Goal: Feedback & Contribution: Submit feedback/report problem

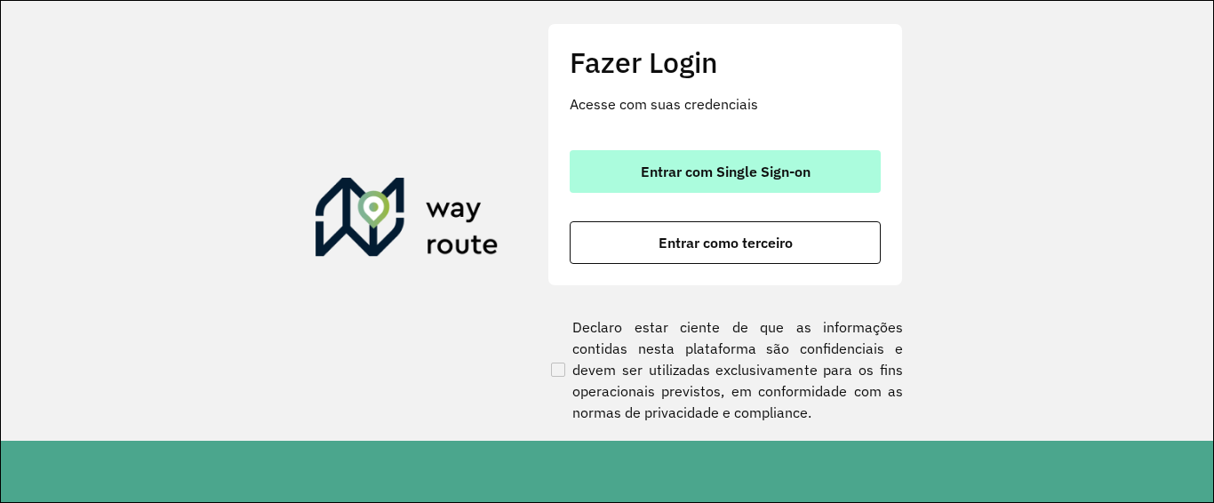
click at [684, 179] on span "Entrar com Single Sign-on" at bounding box center [726, 171] width 170 height 14
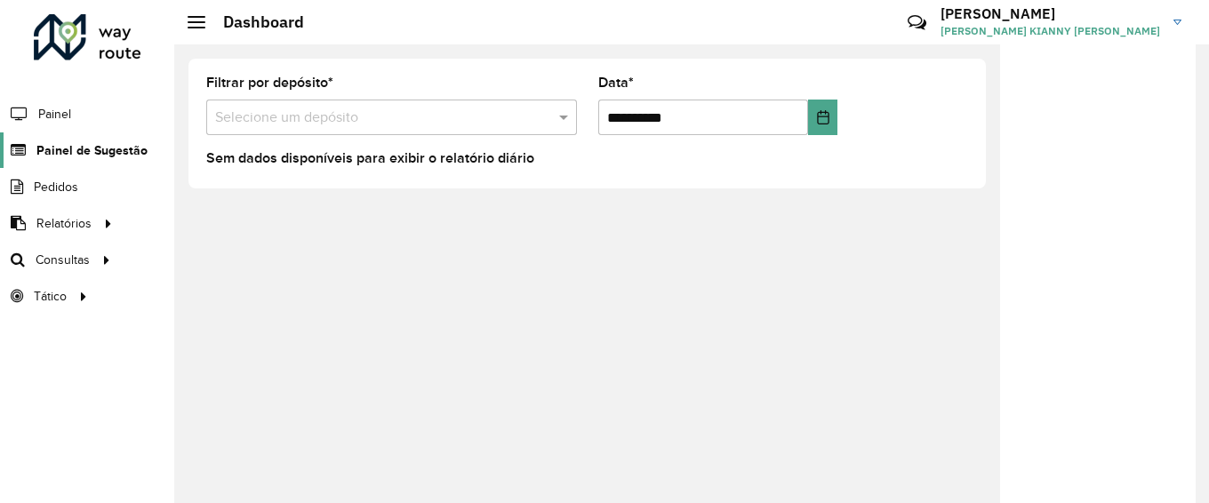
click at [95, 148] on span "Painel de Sugestão" at bounding box center [91, 150] width 111 height 19
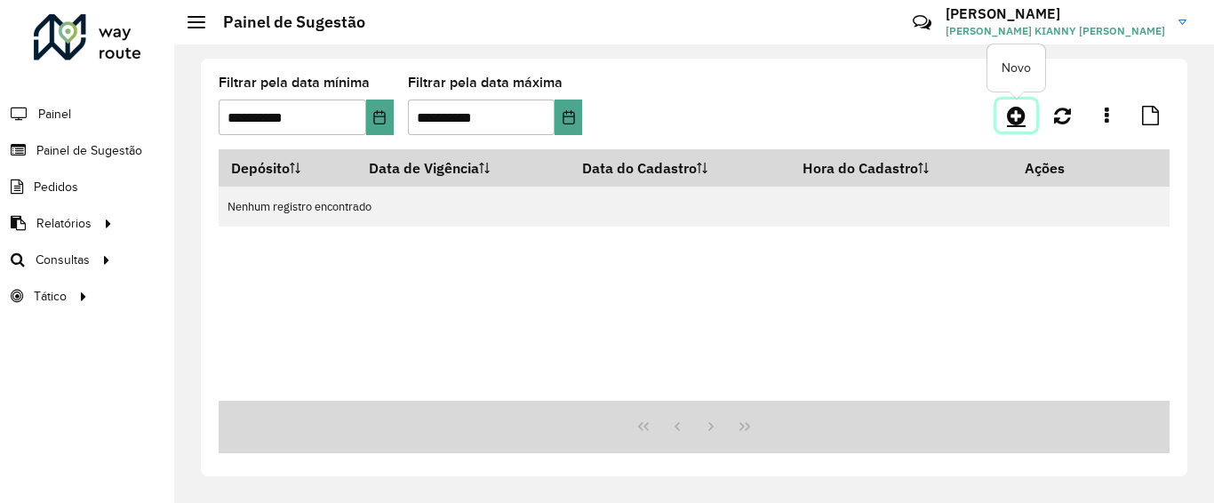
click at [1019, 126] on link at bounding box center [1017, 116] width 40 height 32
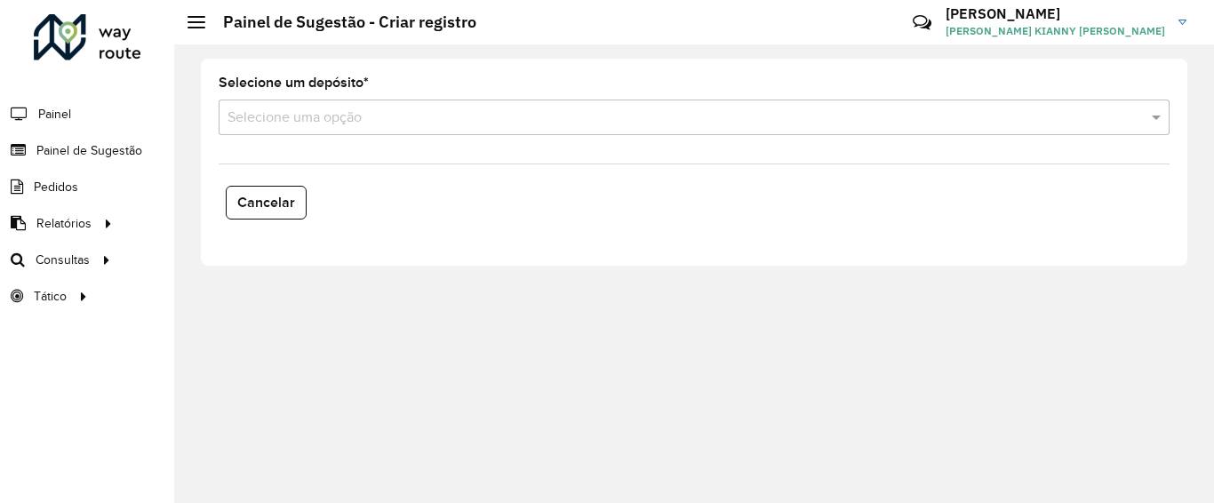
click at [344, 109] on input "text" at bounding box center [677, 118] width 898 height 21
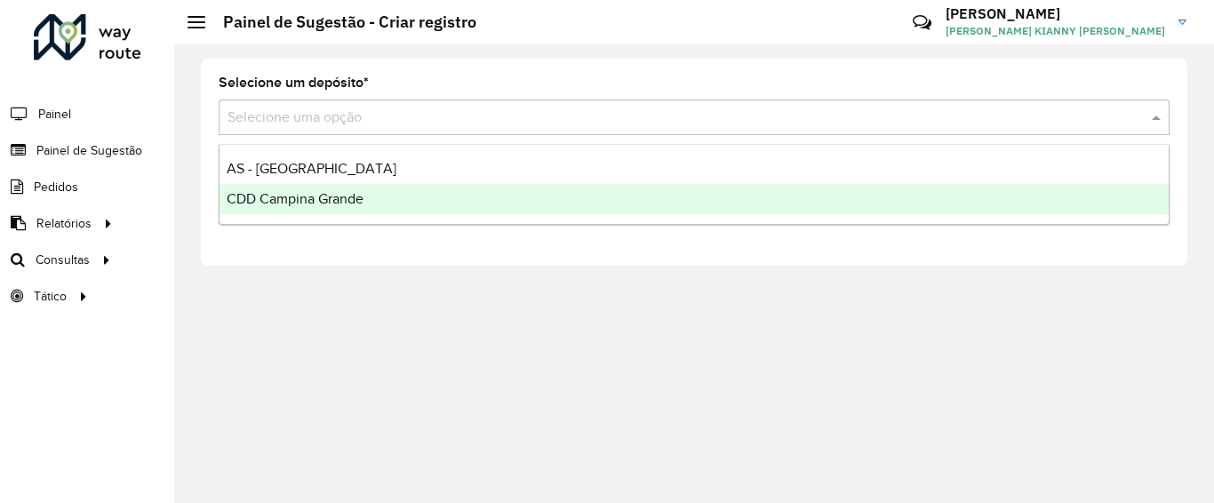
click at [329, 197] on span "CDD Campina Grande" at bounding box center [295, 198] width 137 height 15
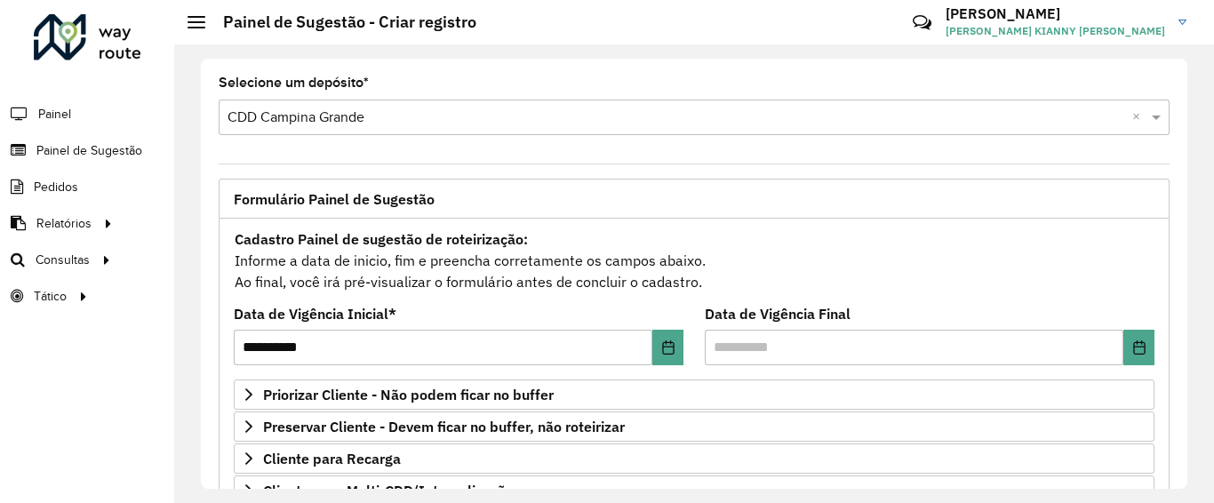
scroll to position [267, 0]
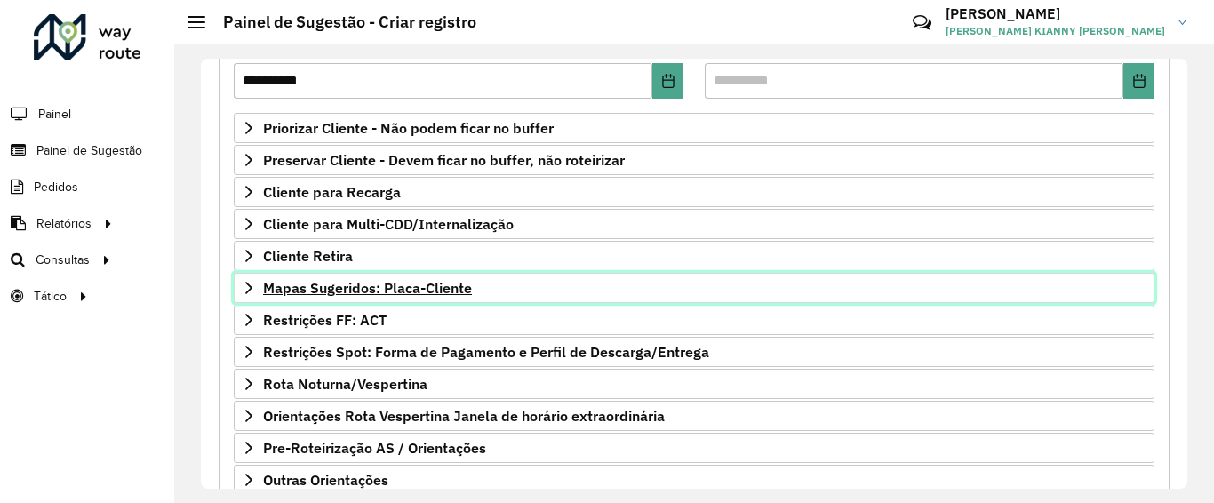
click at [365, 293] on span "Mapas Sugeridos: Placa-Cliente" at bounding box center [367, 288] width 209 height 14
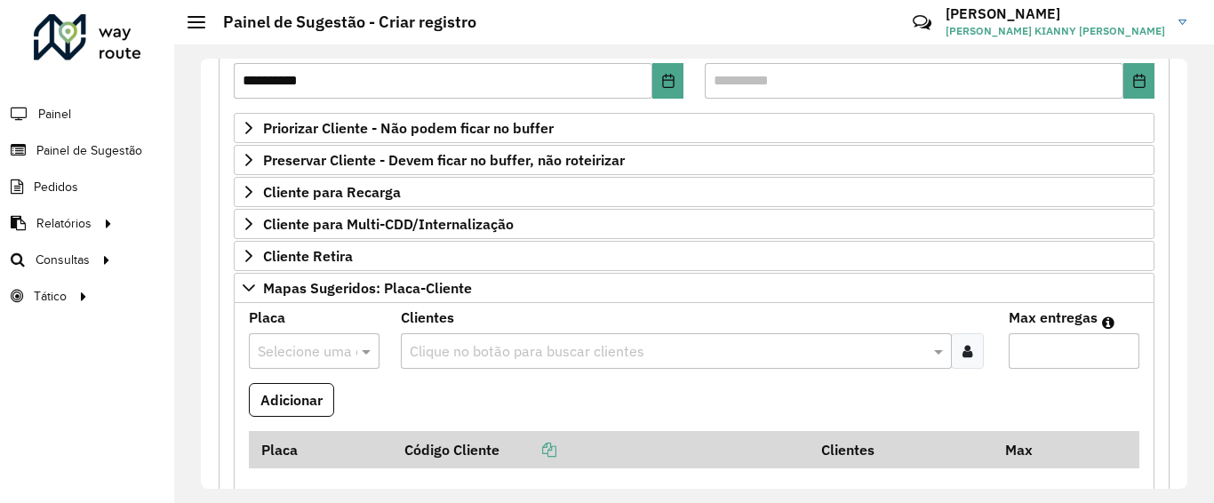
click at [307, 353] on input "text" at bounding box center [296, 351] width 77 height 21
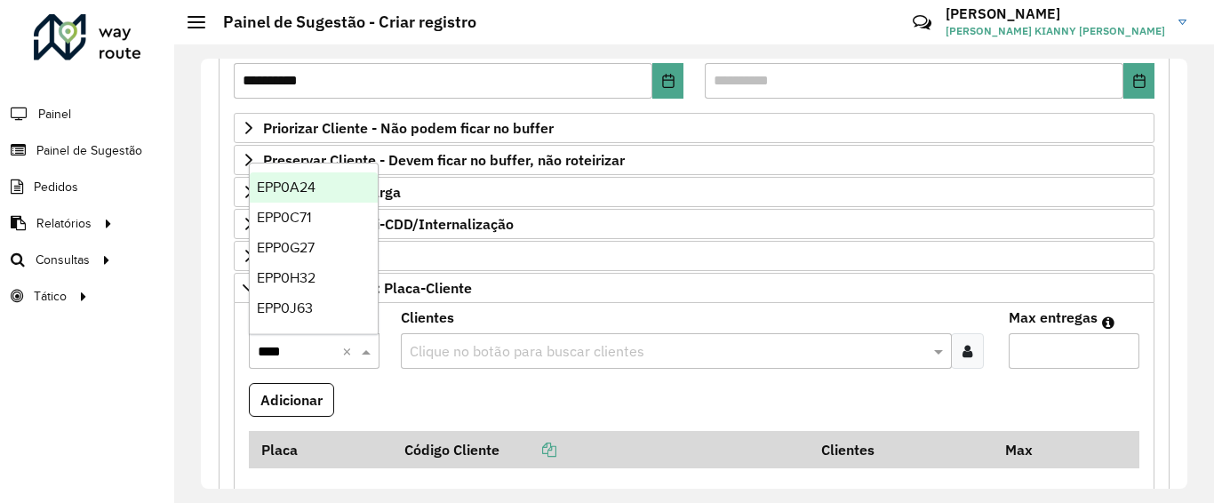
type input "*****"
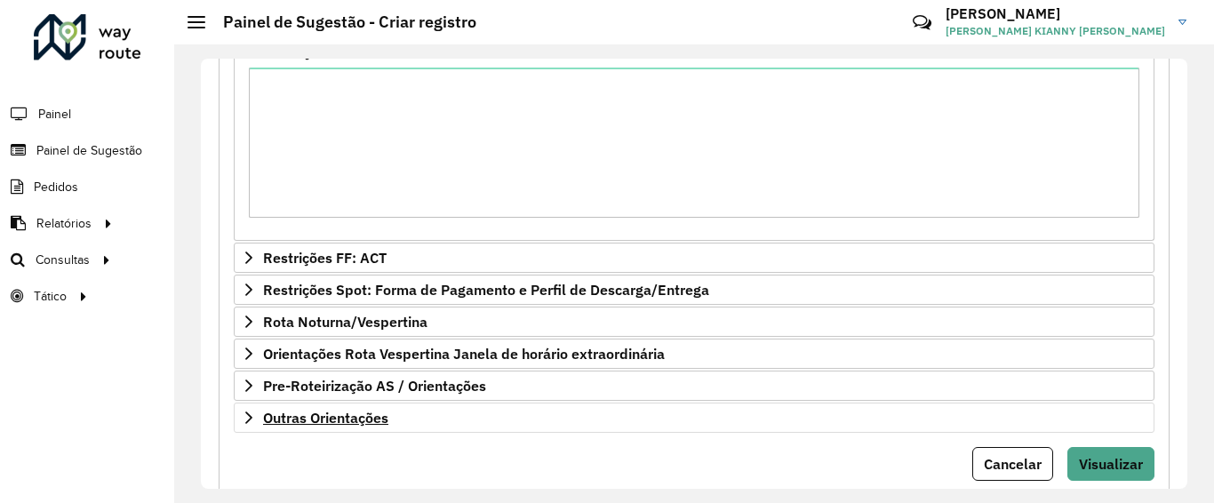
scroll to position [765, 0]
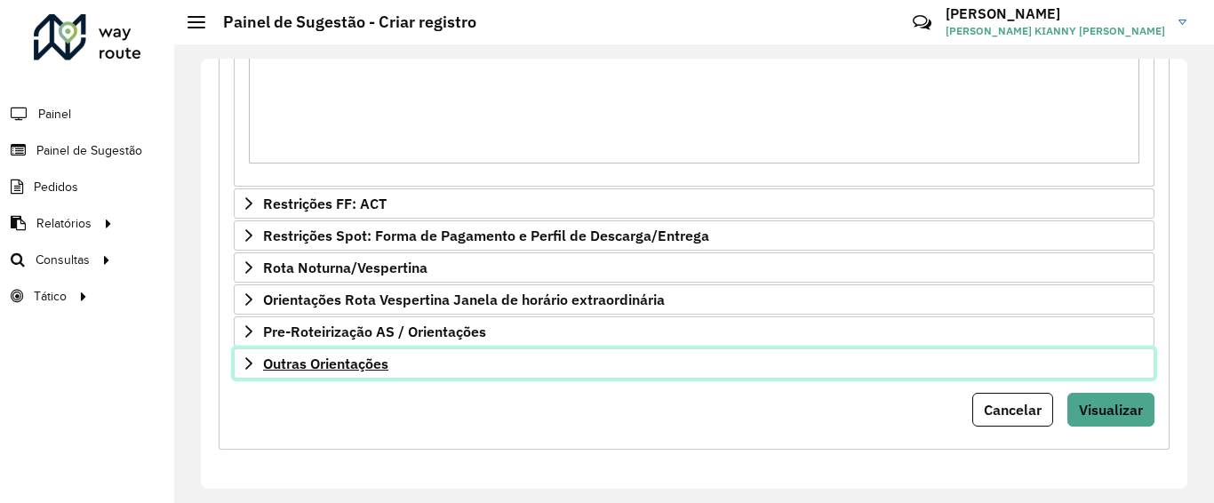
click at [342, 361] on span "Outras Orientações" at bounding box center [325, 363] width 125 height 14
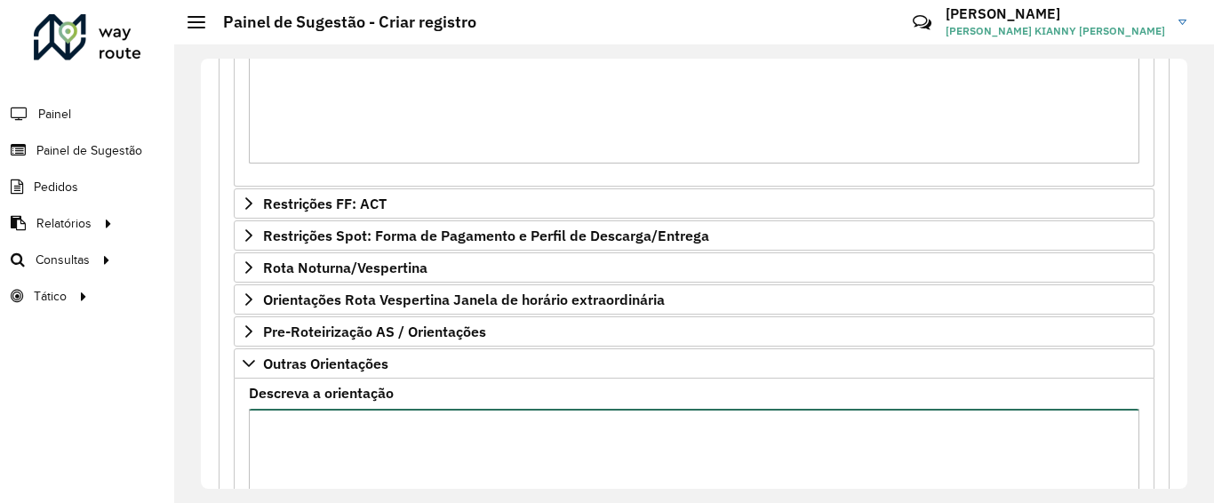
click at [364, 422] on textarea "Descreva a orientação" at bounding box center [694, 484] width 891 height 150
type textarea "*"
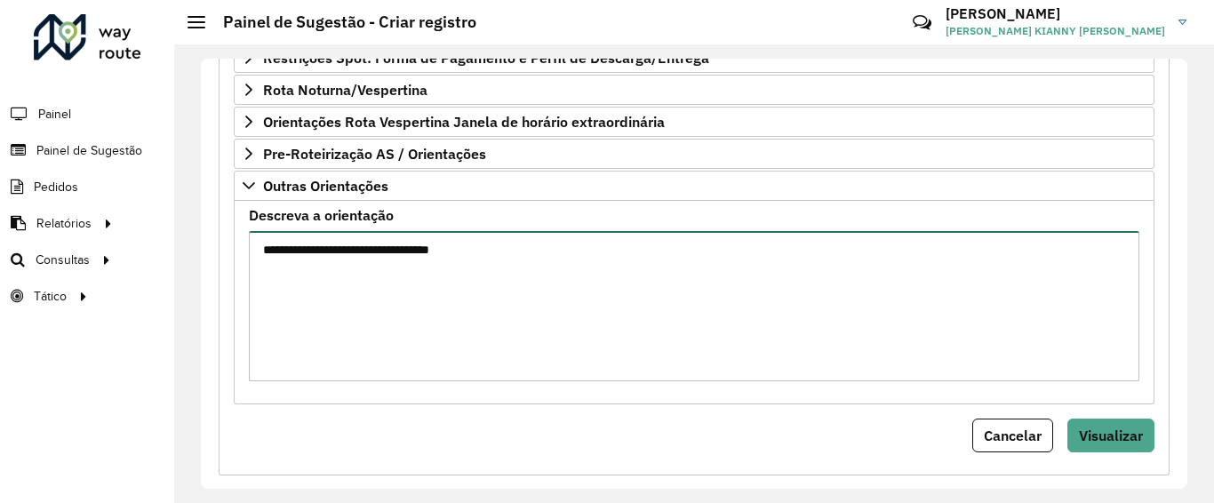
scroll to position [969, 0]
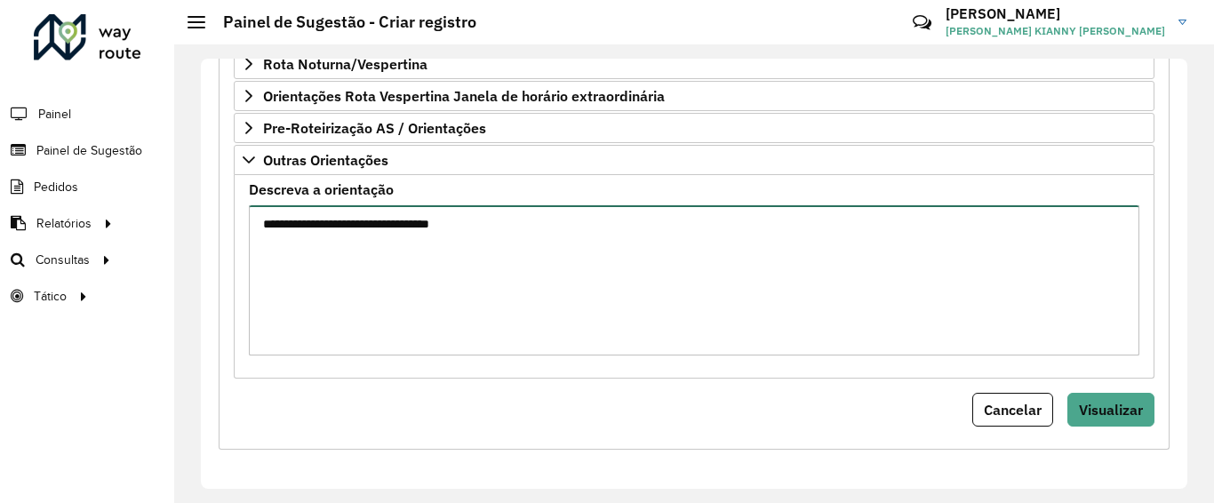
type textarea "**********"
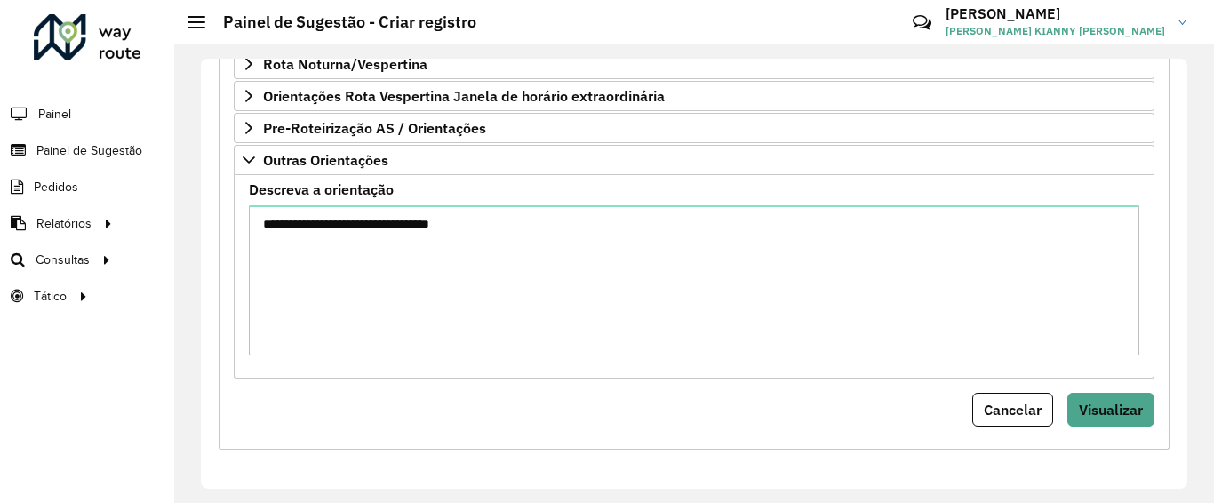
click at [1132, 415] on span "Visualizar" at bounding box center [1111, 410] width 64 height 18
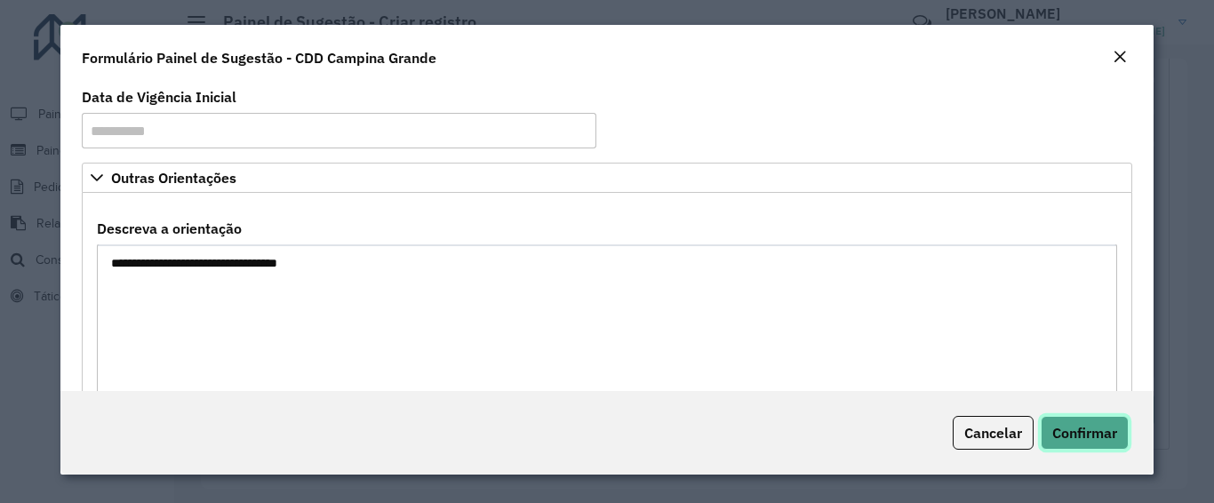
click at [1075, 435] on span "Confirmar" at bounding box center [1085, 433] width 65 height 18
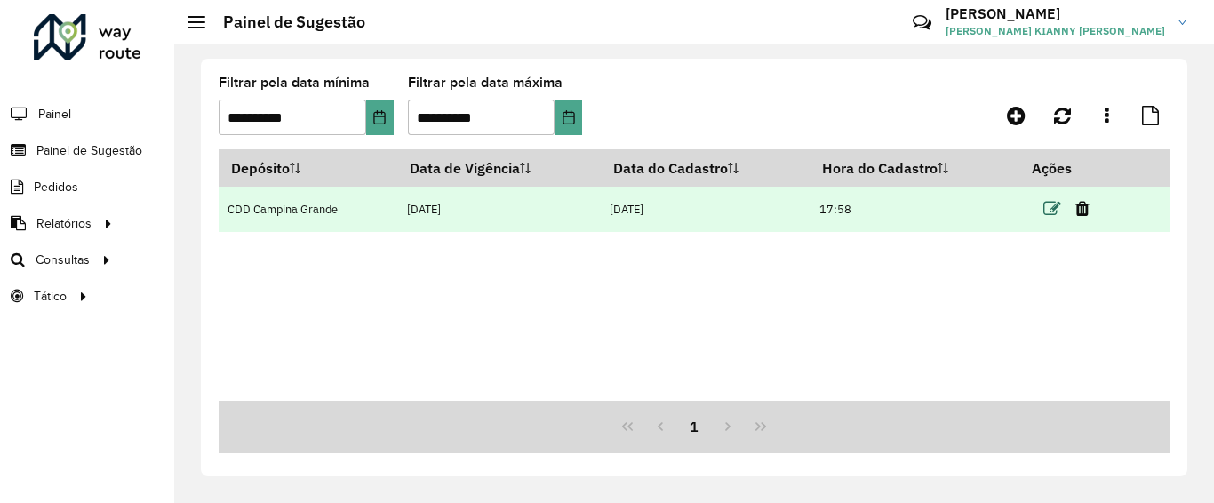
click at [1052, 201] on icon at bounding box center [1053, 209] width 18 height 18
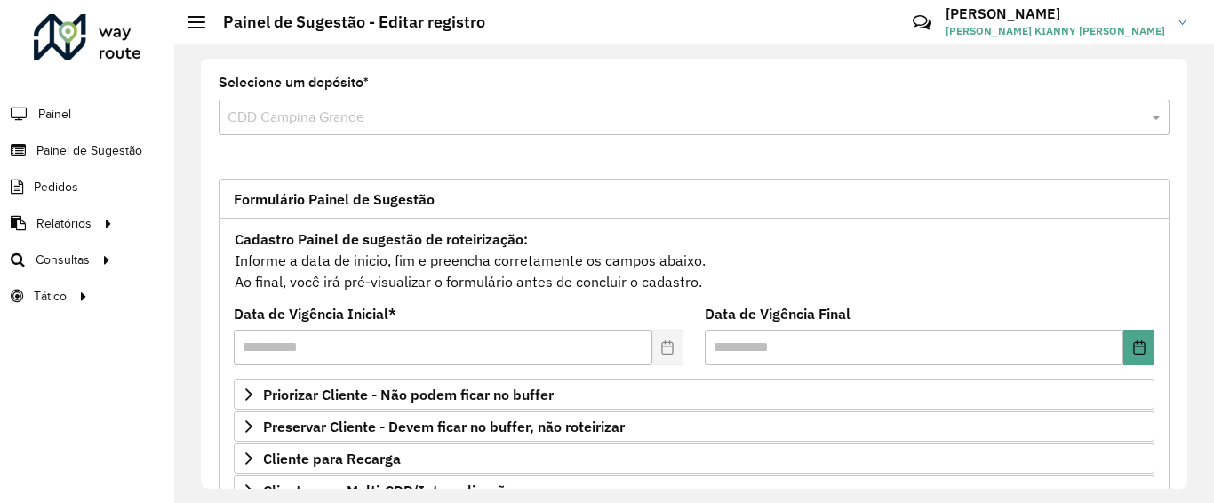
scroll to position [383, 0]
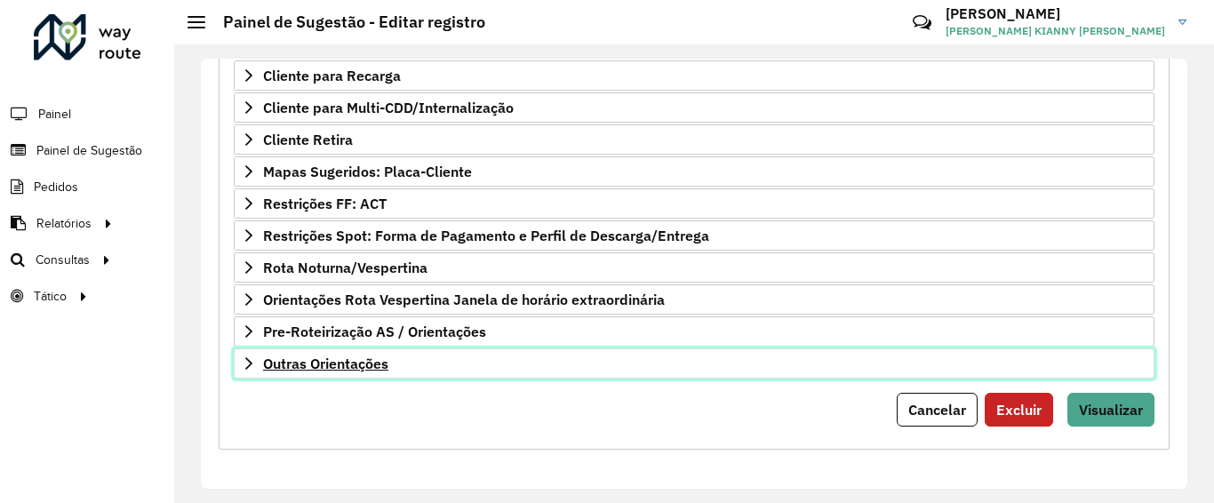
click at [340, 362] on span "Outras Orientações" at bounding box center [325, 363] width 125 height 14
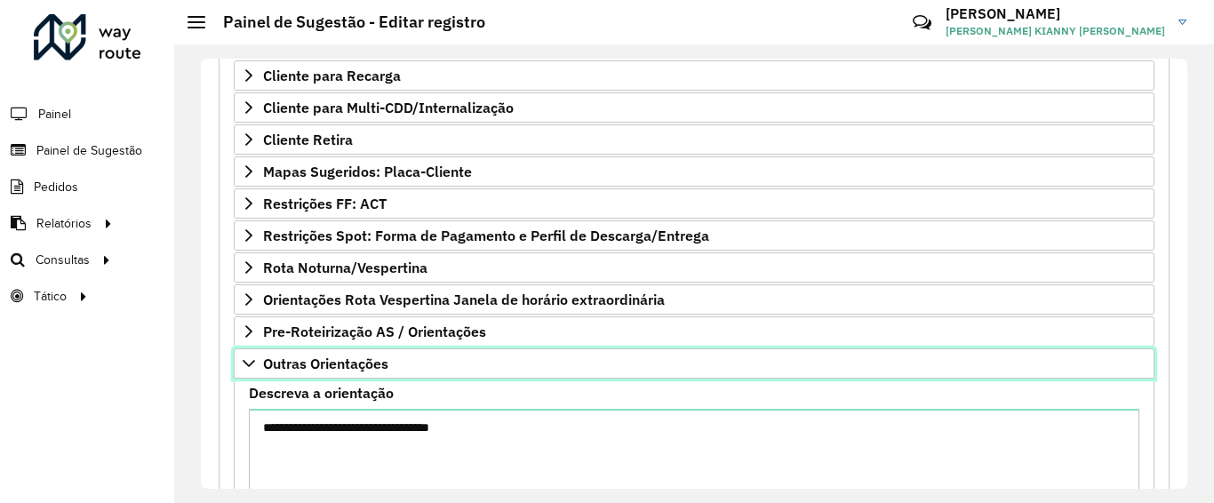
scroll to position [587, 0]
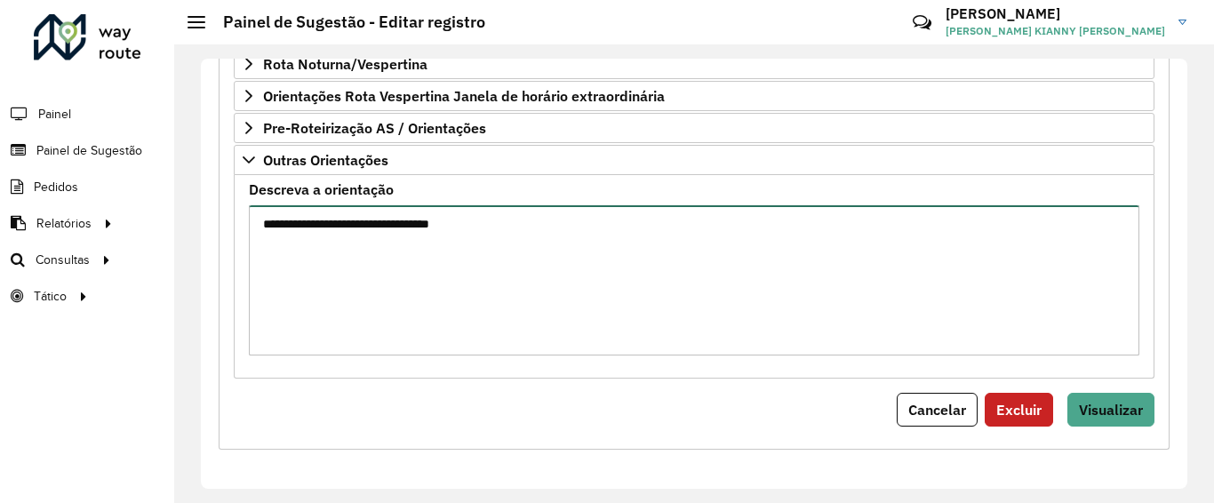
click at [619, 340] on textarea "**********" at bounding box center [694, 280] width 891 height 150
type textarea "**********"
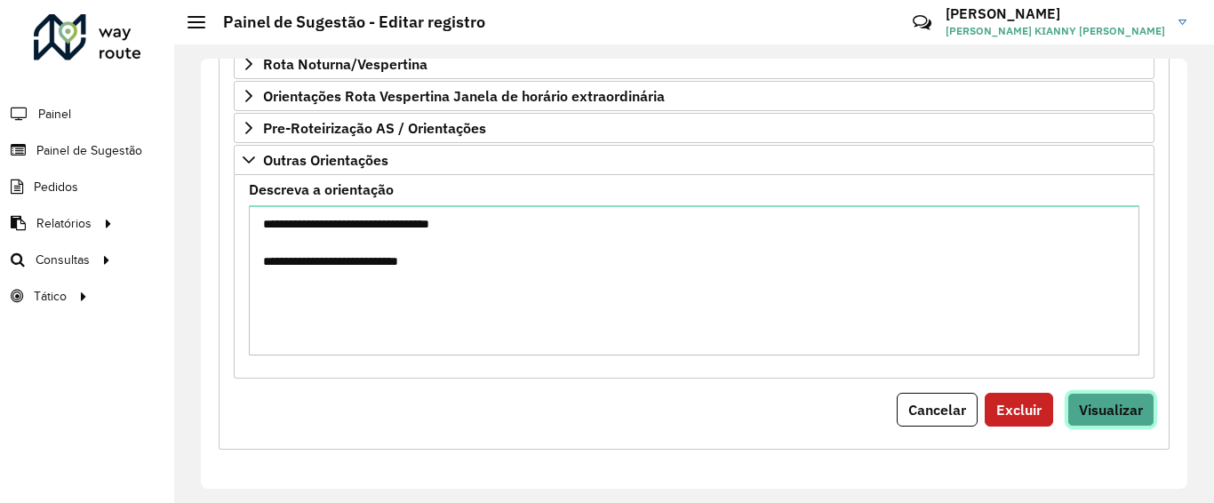
click at [1110, 406] on span "Visualizar" at bounding box center [1111, 410] width 64 height 18
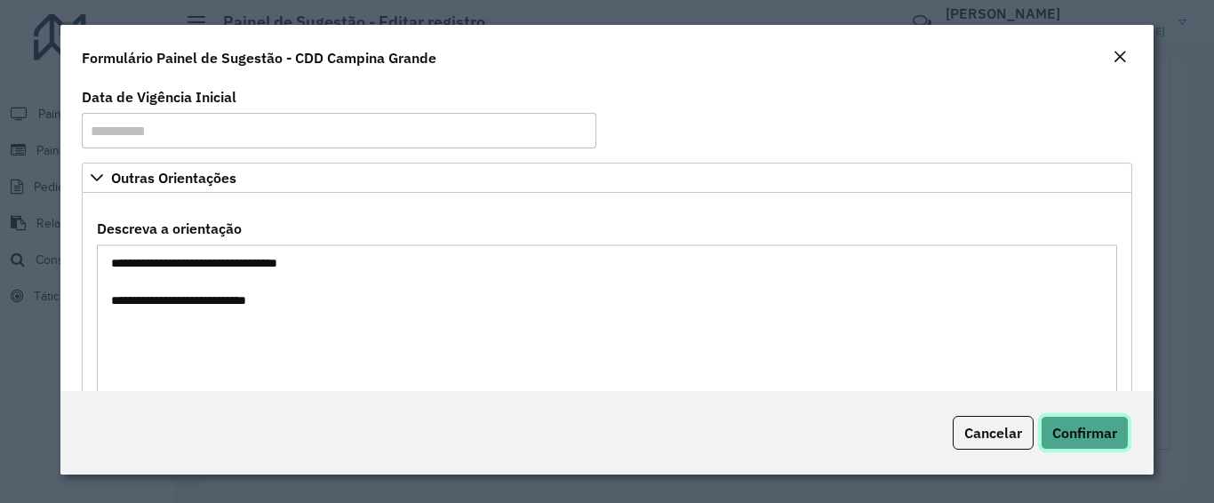
click at [1109, 428] on span "Confirmar" at bounding box center [1085, 433] width 65 height 18
